Goal: Information Seeking & Learning: Learn about a topic

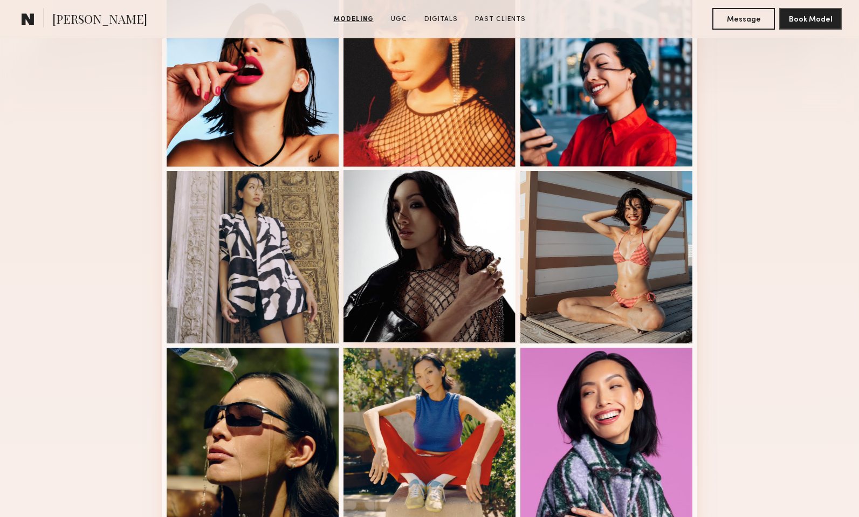
scroll to position [326, 0]
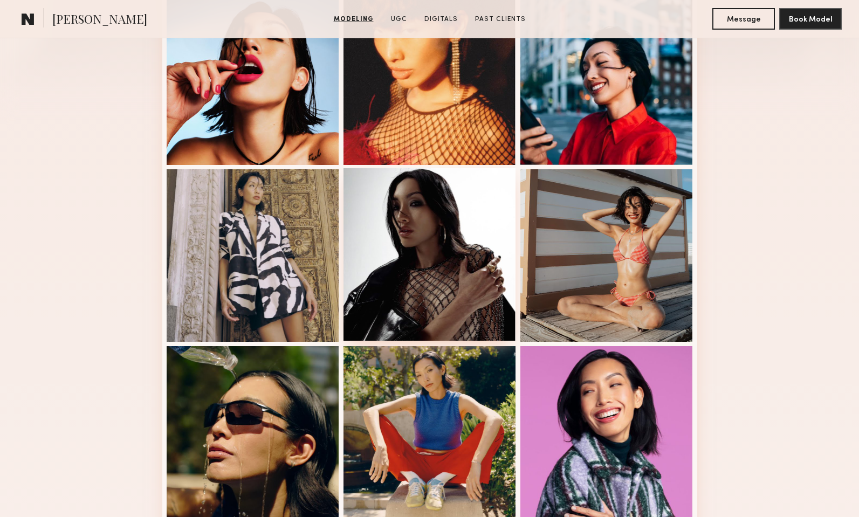
click at [457, 261] on div at bounding box center [430, 254] width 173 height 173
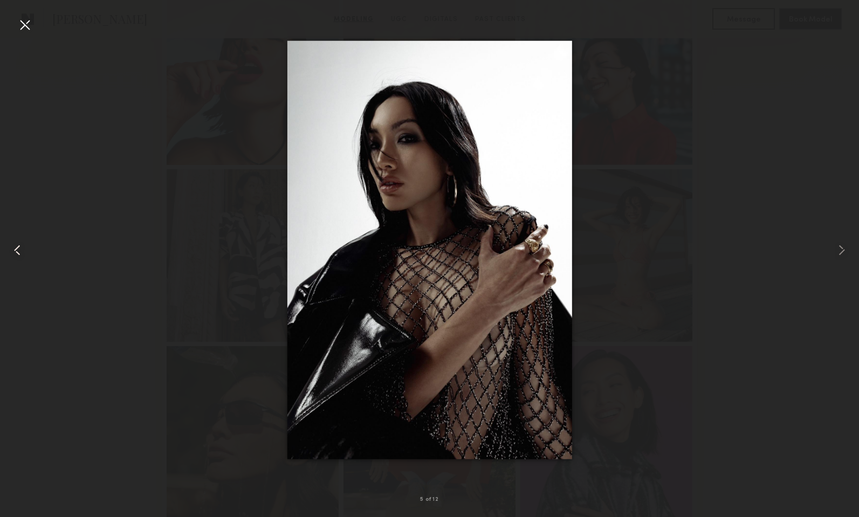
click at [18, 250] on common-icon at bounding box center [17, 250] width 17 height 17
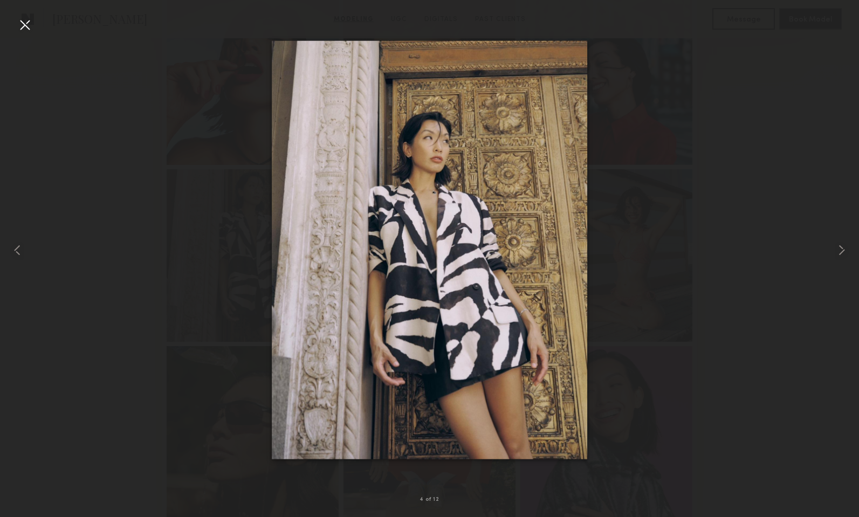
click at [182, 279] on div at bounding box center [429, 250] width 859 height 466
click at [516, 286] on img at bounding box center [430, 249] width 316 height 419
click at [26, 25] on div at bounding box center [24, 24] width 17 height 17
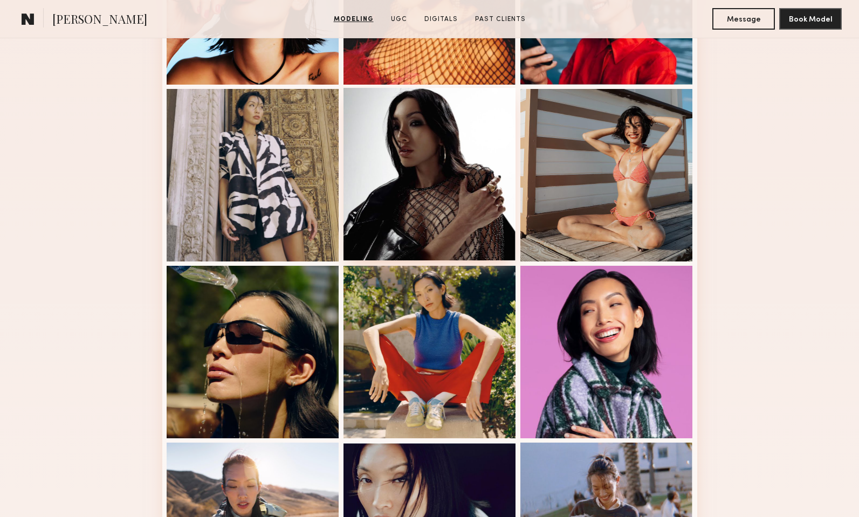
scroll to position [497, 0]
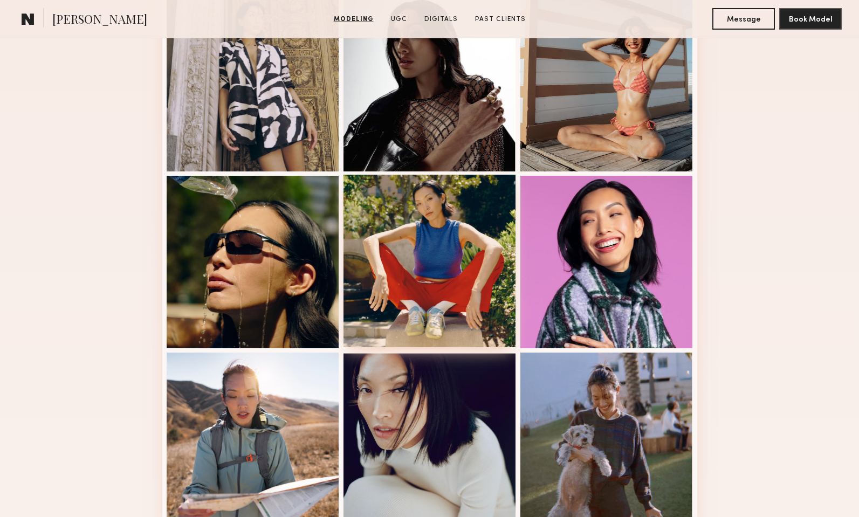
click at [444, 275] on div at bounding box center [430, 261] width 173 height 173
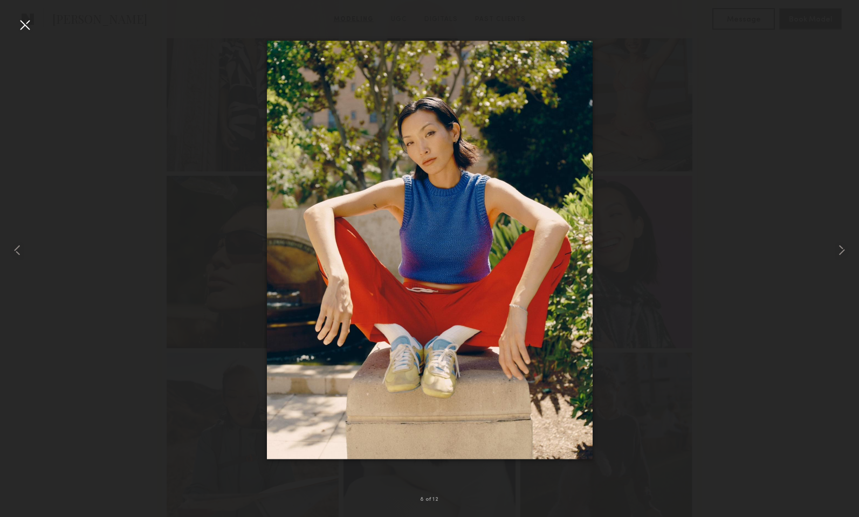
click at [28, 29] on div at bounding box center [24, 24] width 17 height 17
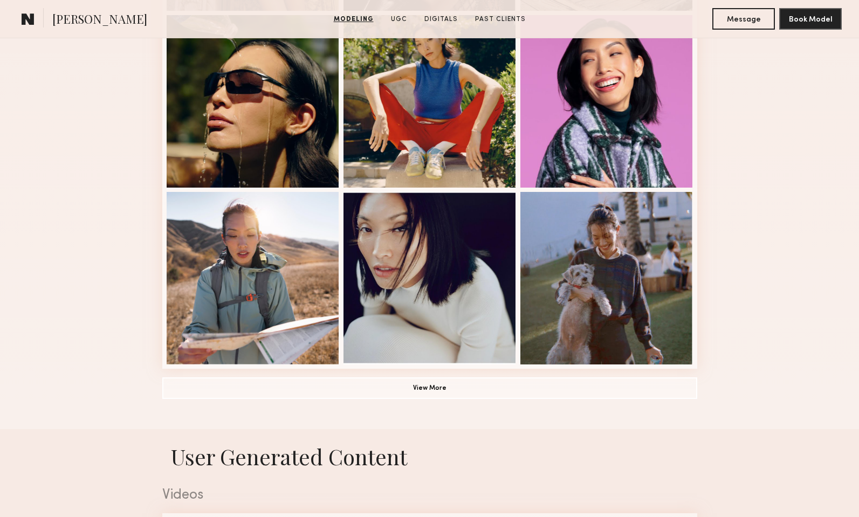
scroll to position [660, 0]
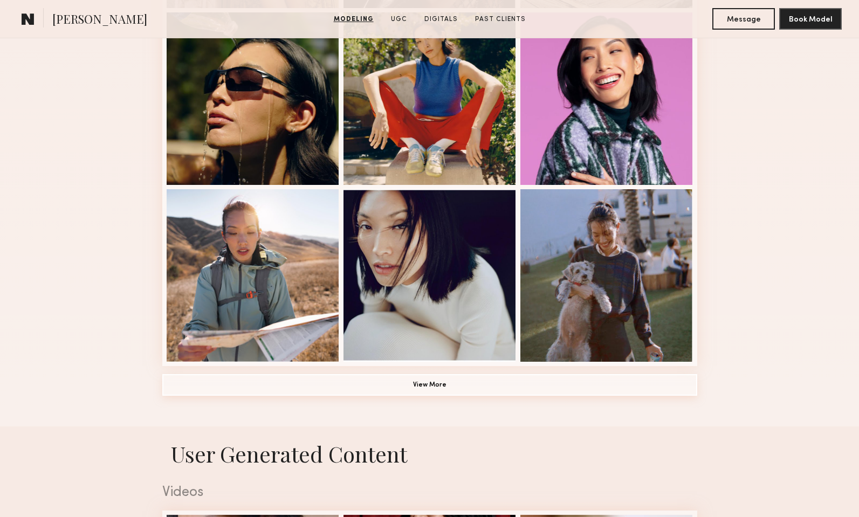
click at [426, 382] on button "View More" at bounding box center [429, 385] width 535 height 22
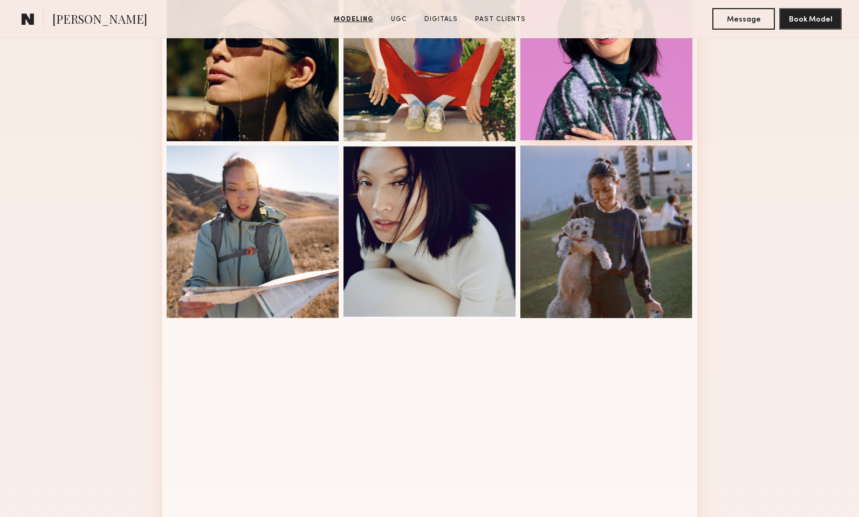
scroll to position [633, 0]
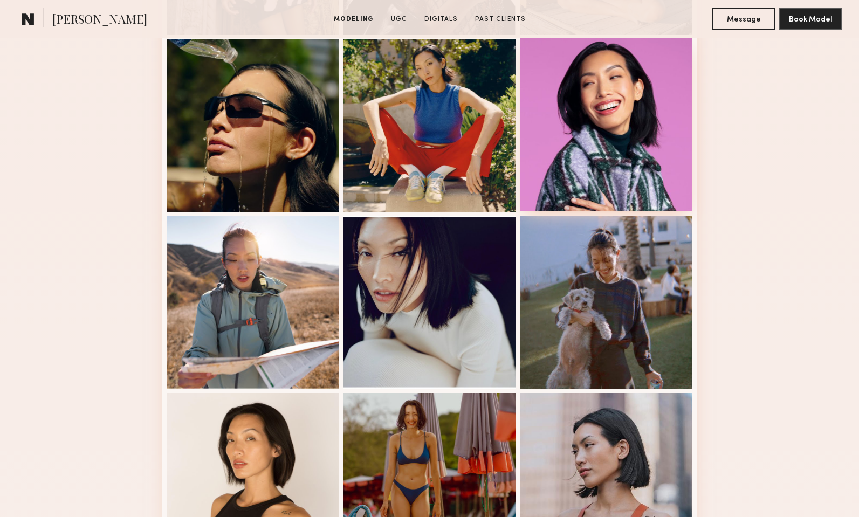
click at [607, 175] on div at bounding box center [607, 124] width 173 height 173
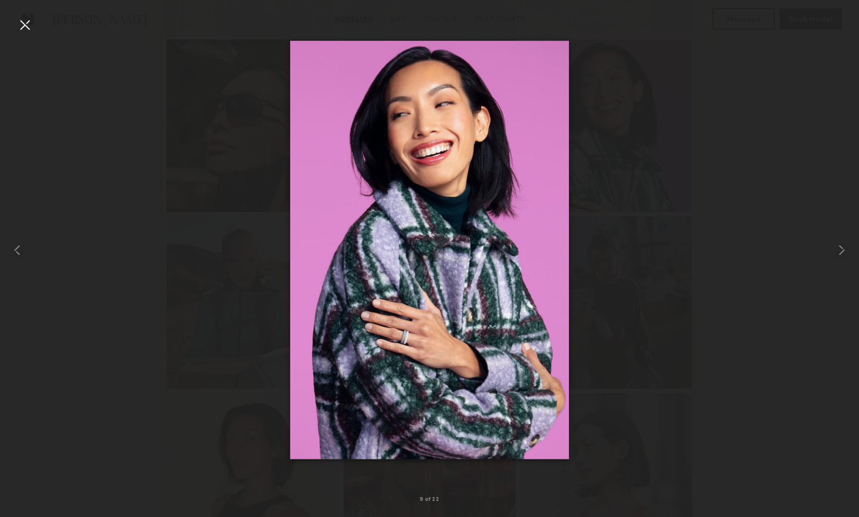
click at [25, 26] on div at bounding box center [24, 24] width 17 height 17
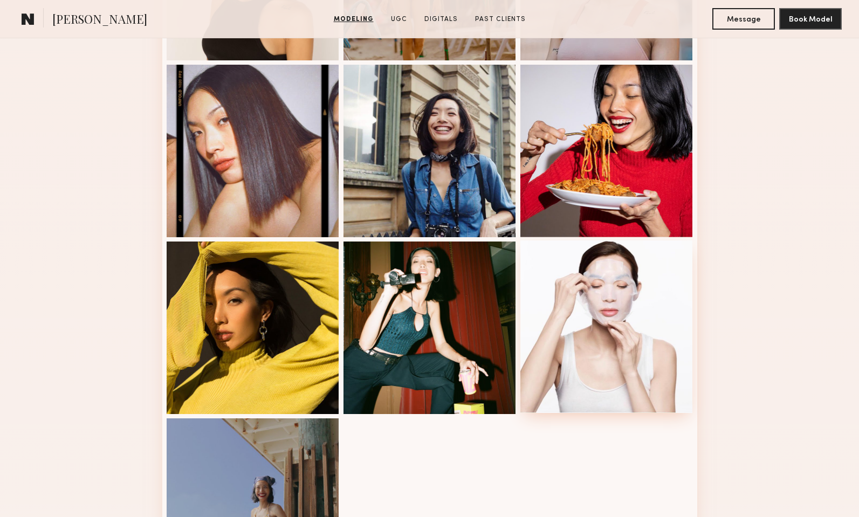
scroll to position [1215, 0]
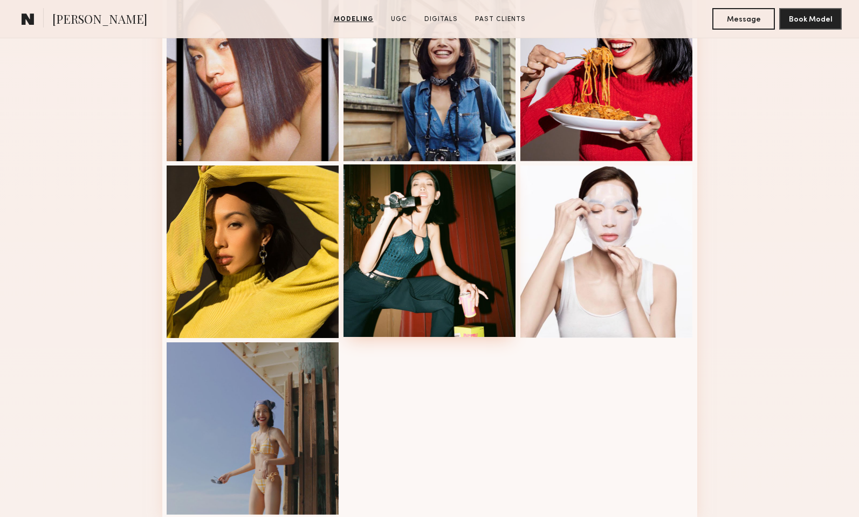
click at [444, 255] on div at bounding box center [430, 251] width 173 height 173
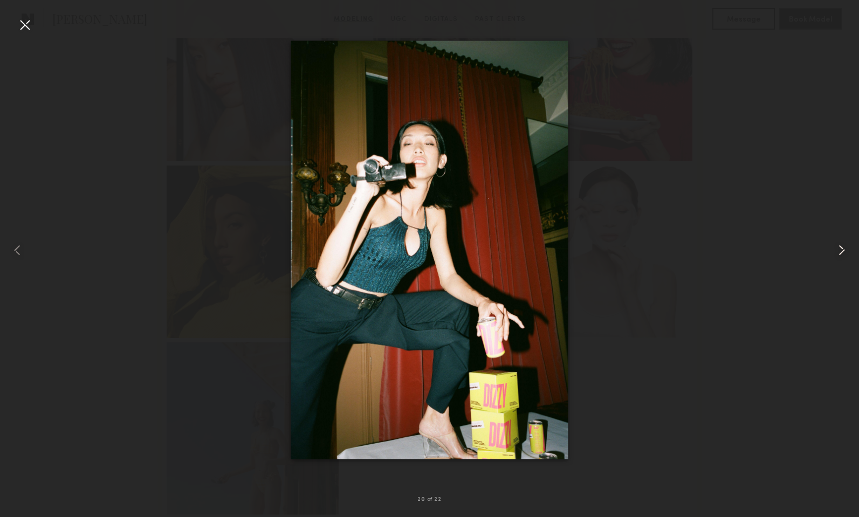
click at [842, 249] on common-icon at bounding box center [842, 250] width 17 height 17
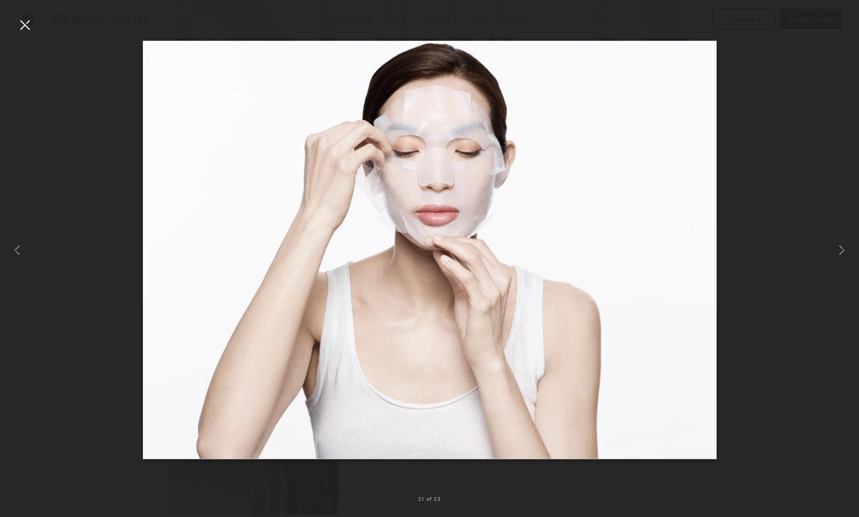
click at [24, 28] on div at bounding box center [24, 24] width 17 height 17
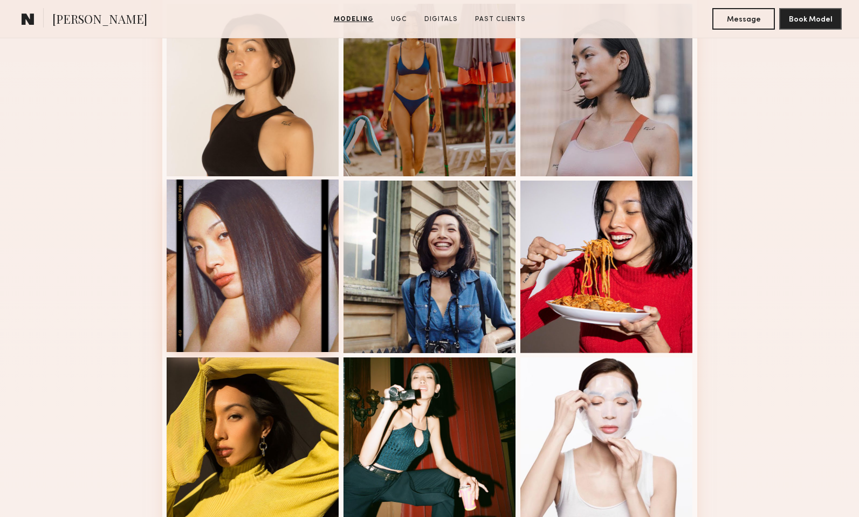
scroll to position [997, 0]
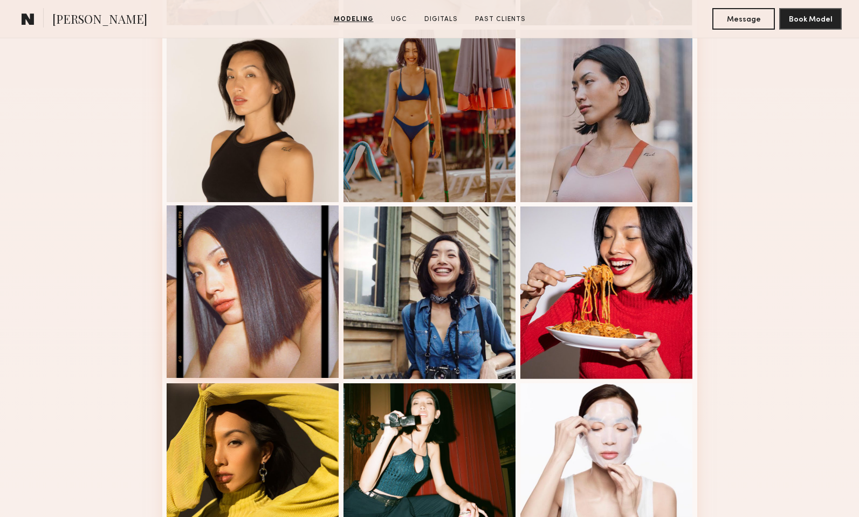
click at [289, 283] on div at bounding box center [253, 292] width 173 height 173
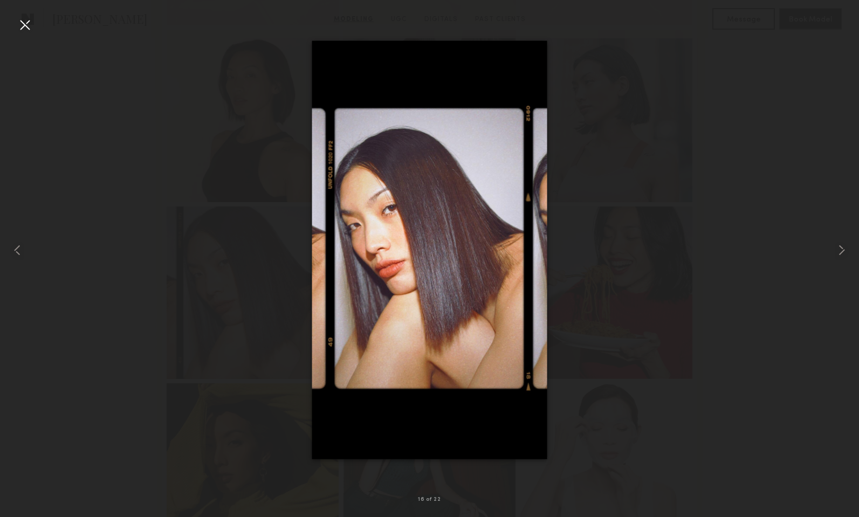
click at [22, 25] on div at bounding box center [24, 24] width 17 height 17
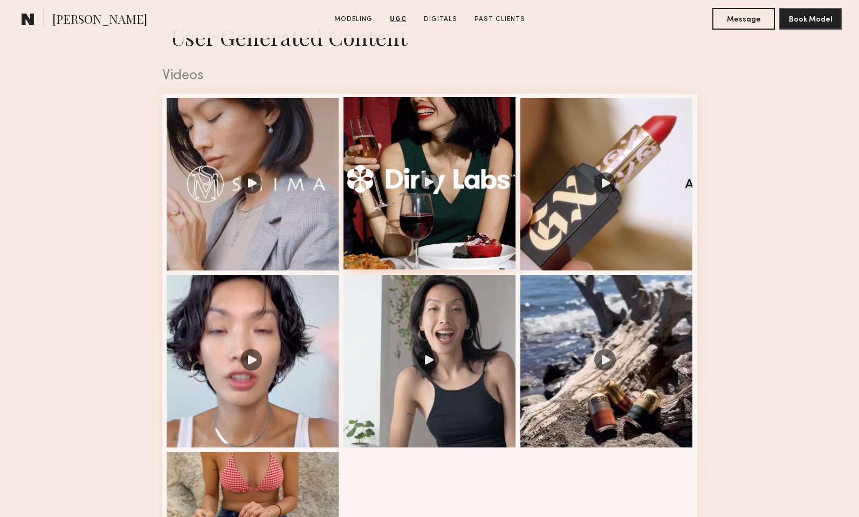
scroll to position [1717, 0]
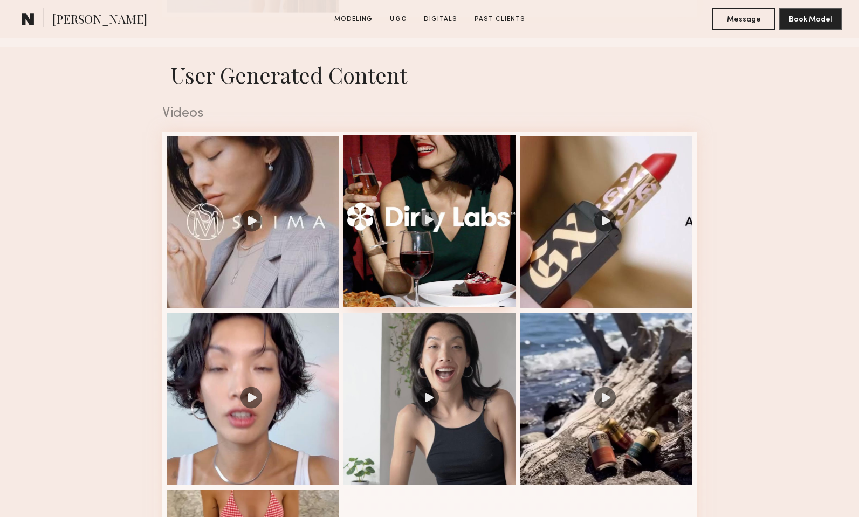
click at [438, 217] on div at bounding box center [430, 221] width 173 height 173
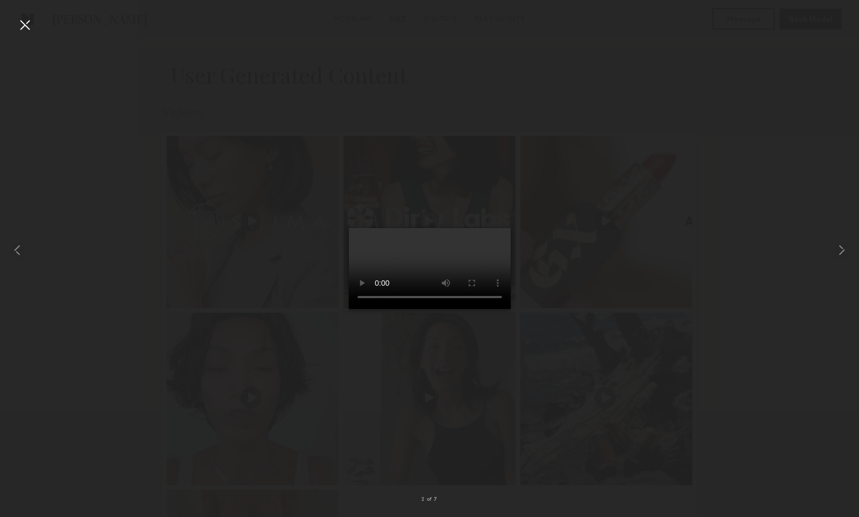
click at [21, 23] on div at bounding box center [24, 24] width 17 height 17
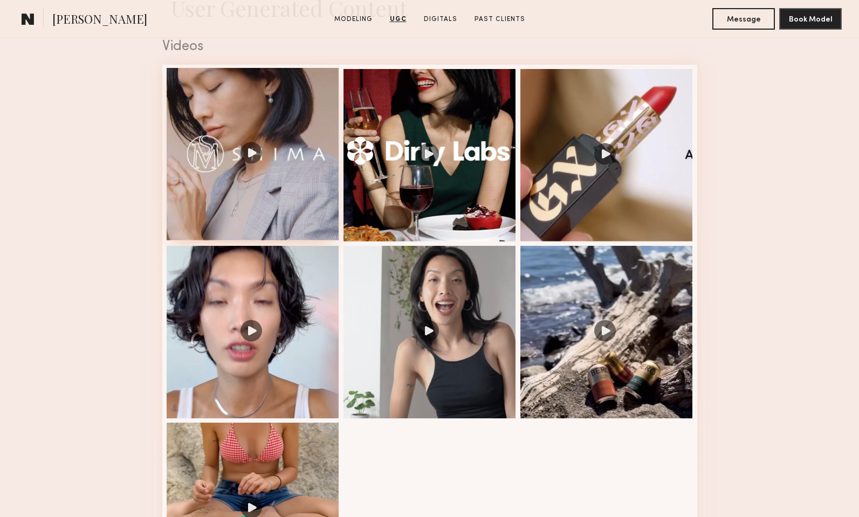
scroll to position [1793, 0]
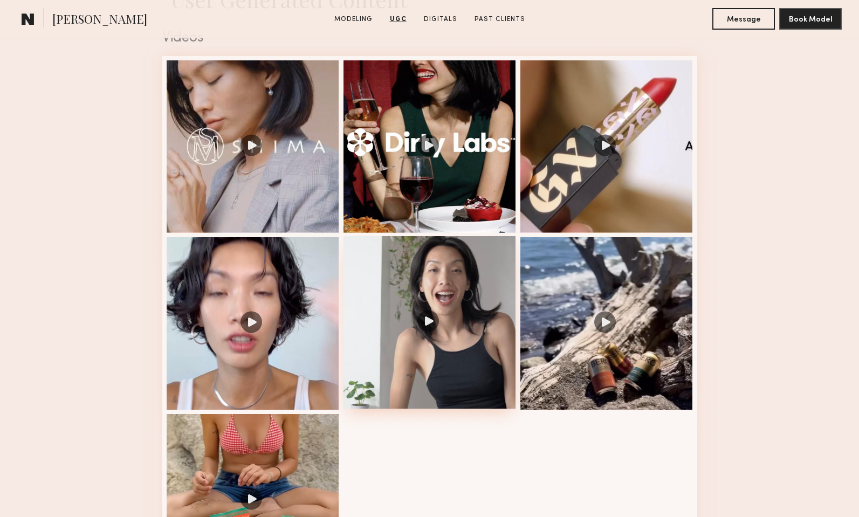
click at [392, 282] on div at bounding box center [430, 322] width 173 height 173
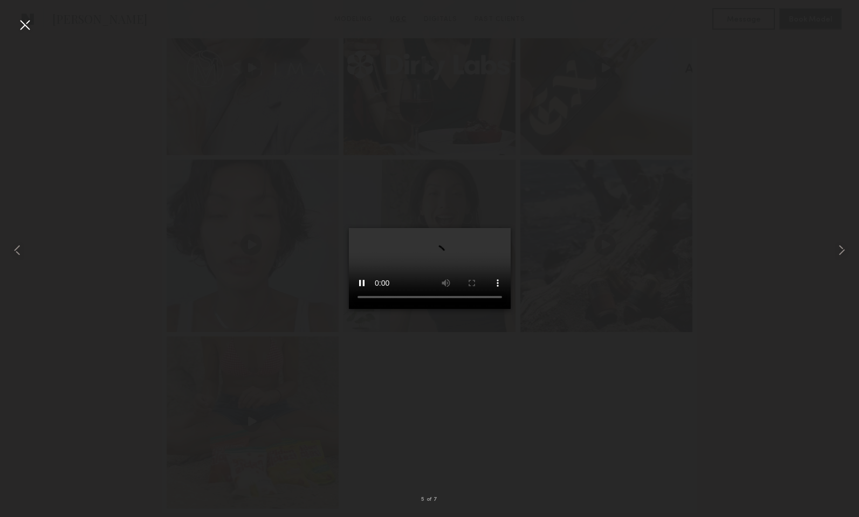
scroll to position [1885, 0]
click at [19, 26] on div at bounding box center [24, 24] width 17 height 17
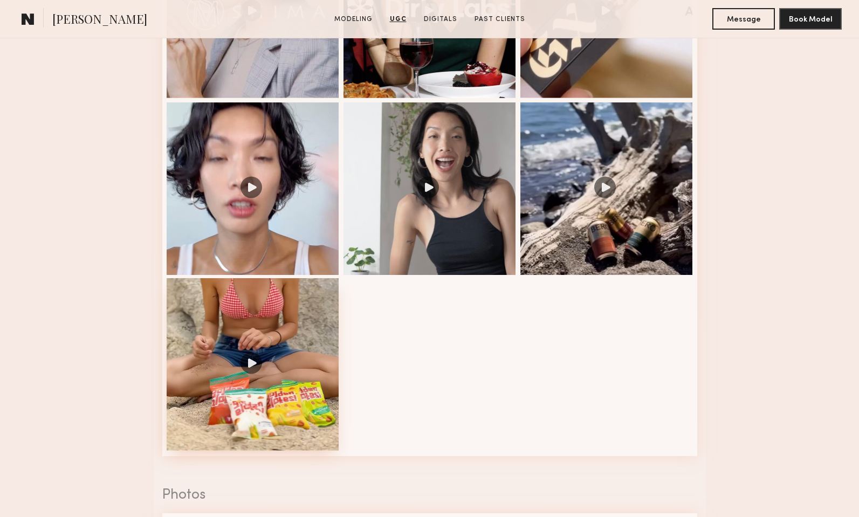
scroll to position [1933, 0]
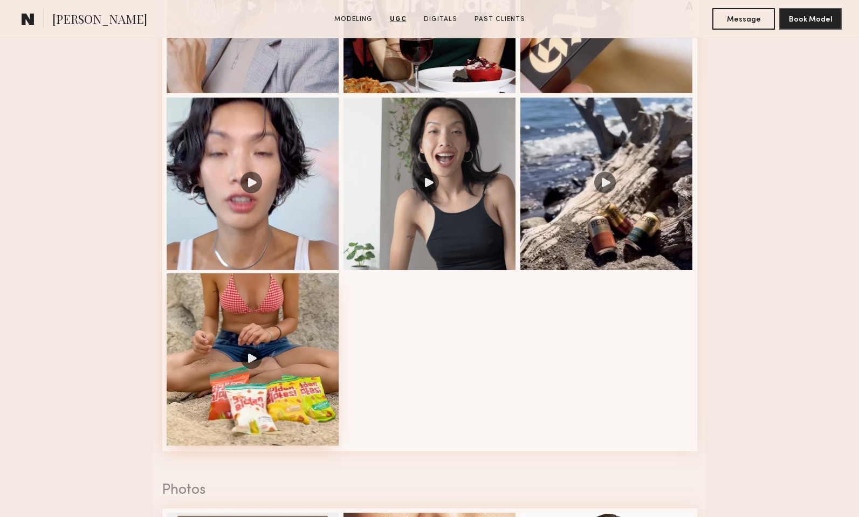
click at [269, 327] on div at bounding box center [253, 360] width 173 height 173
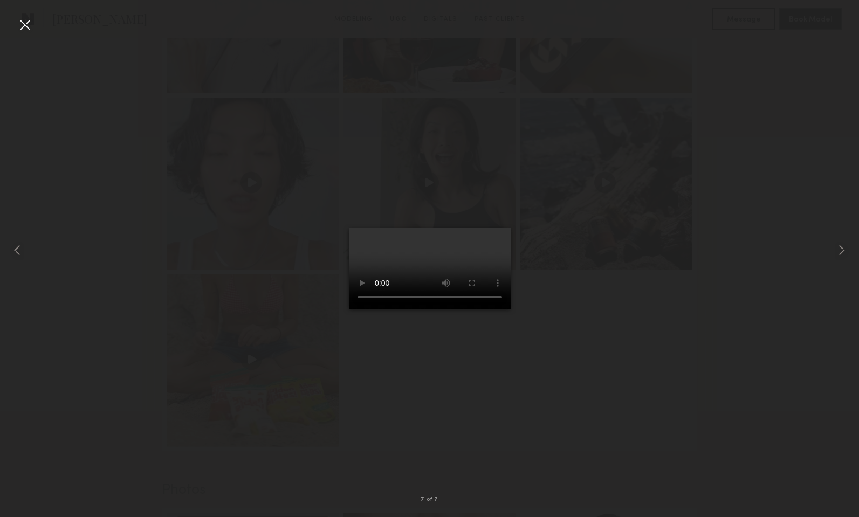
click at [656, 417] on div at bounding box center [429, 250] width 859 height 466
click at [30, 24] on div at bounding box center [24, 24] width 17 height 17
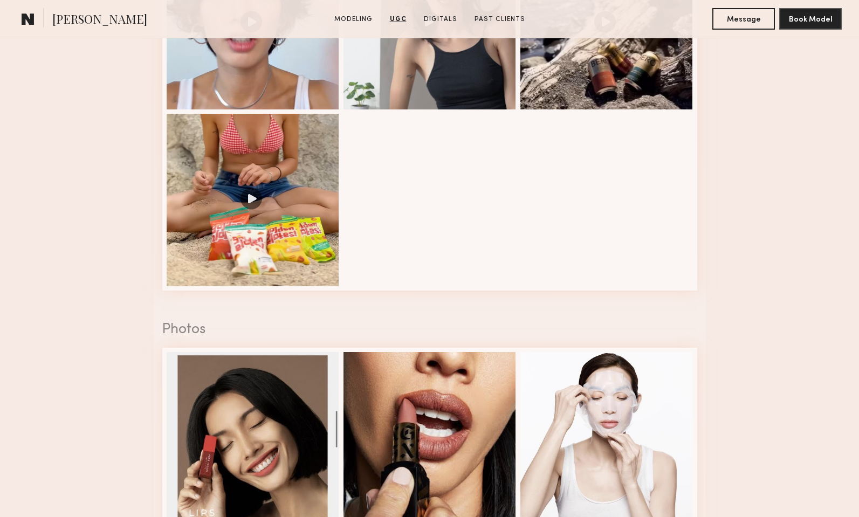
scroll to position [2259, 0]
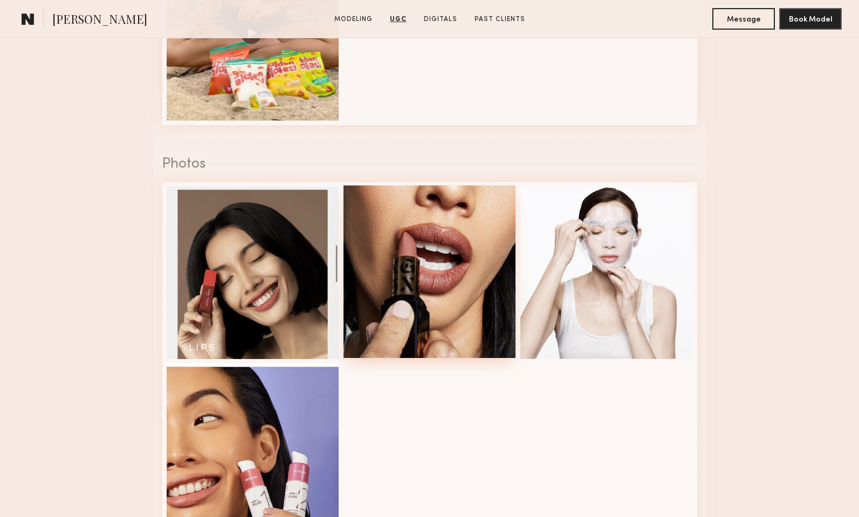
click at [440, 311] on div at bounding box center [430, 272] width 173 height 173
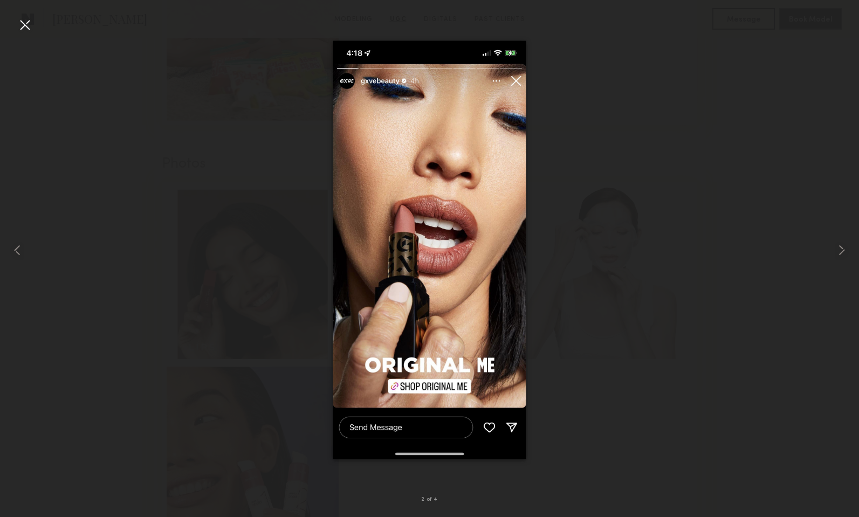
click at [24, 29] on div at bounding box center [24, 24] width 17 height 17
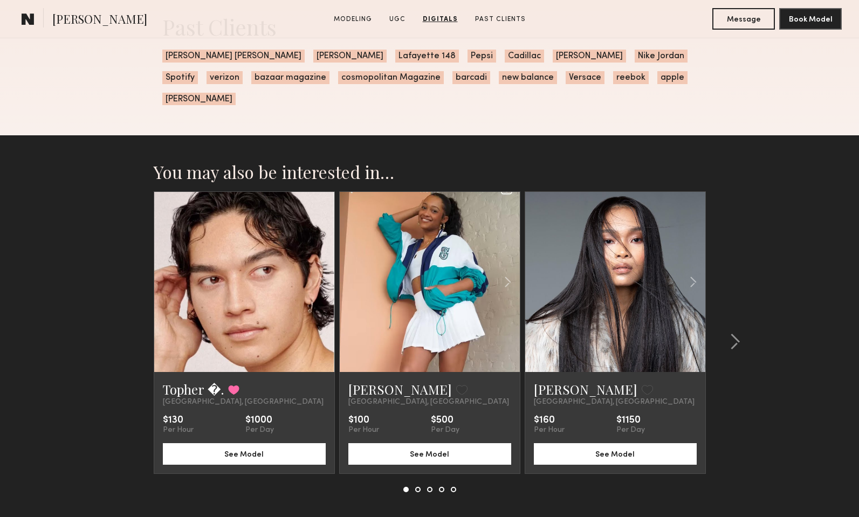
scroll to position [3333, 0]
